Goal: Information Seeking & Learning: Learn about a topic

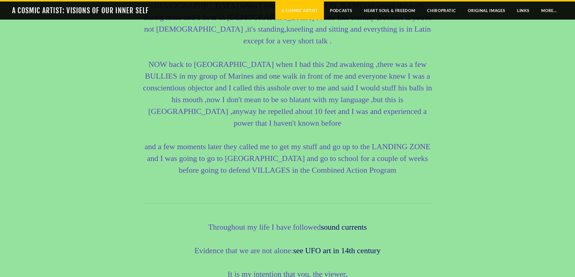
scroll to position [2182, 0]
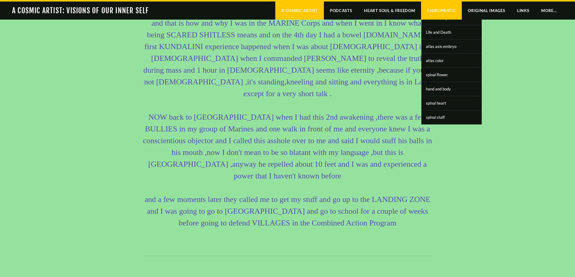
click at [446, 7] on link "Chiropratic" at bounding box center [441, 11] width 41 height 18
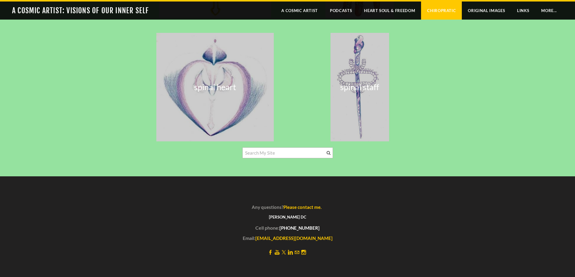
scroll to position [1939, 0]
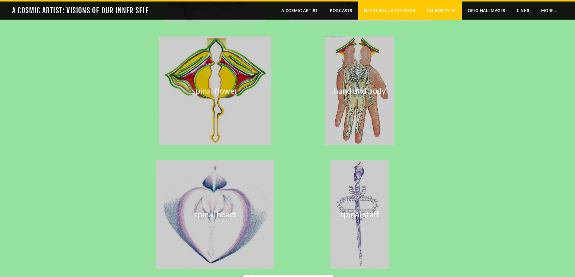
click at [400, 9] on link "Heart Soul & Freedom" at bounding box center [389, 11] width 63 height 18
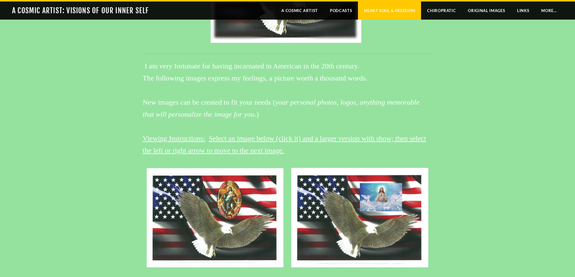
scroll to position [100, 0]
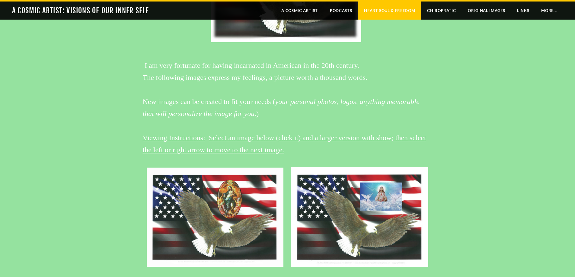
click at [210, 198] on img at bounding box center [215, 217] width 137 height 99
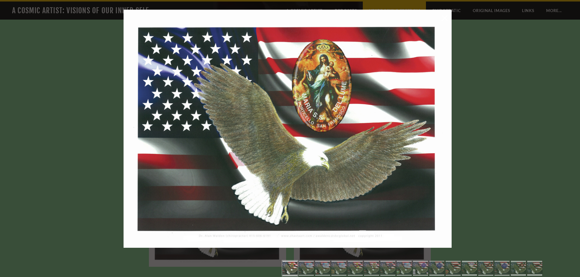
click at [527, 95] on div at bounding box center [290, 138] width 580 height 277
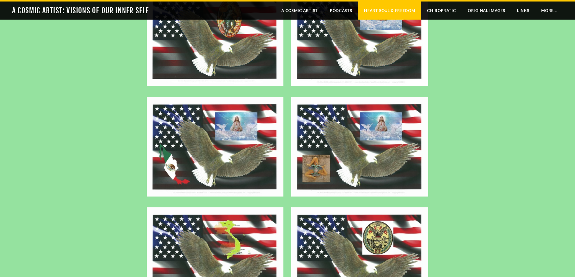
scroll to position [342, 0]
